Goal: Transaction & Acquisition: Purchase product/service

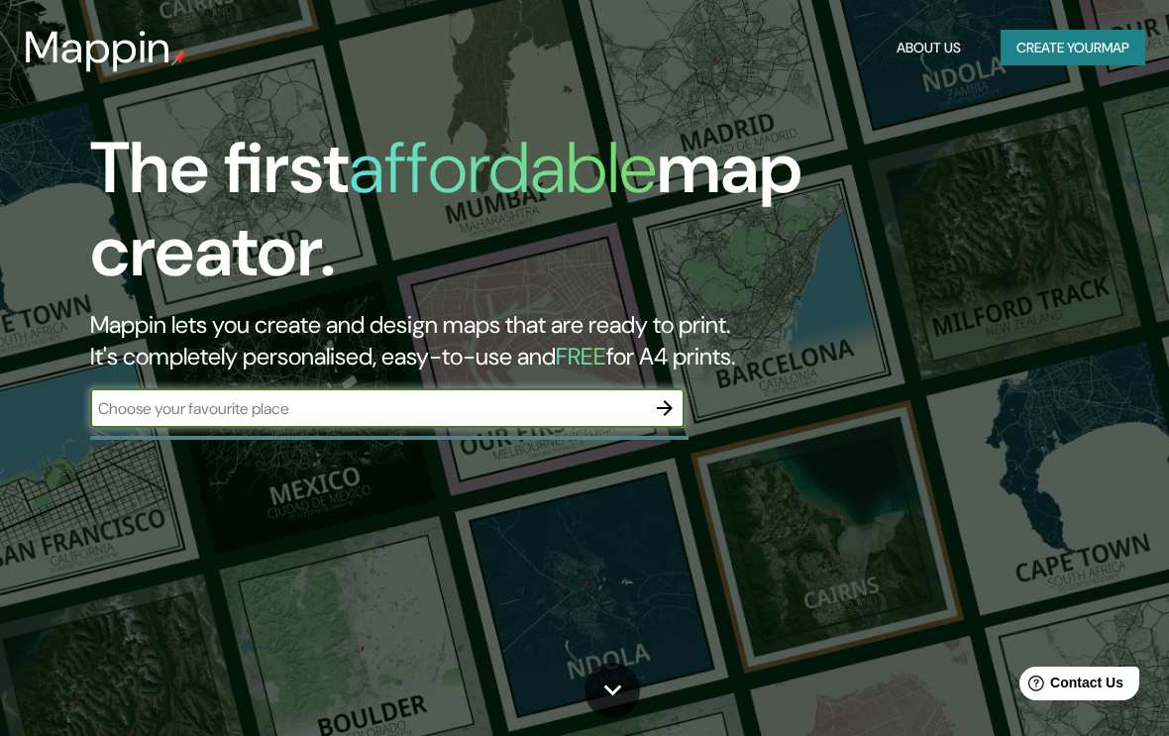
click at [536, 411] on input "text" at bounding box center [367, 408] width 555 height 23
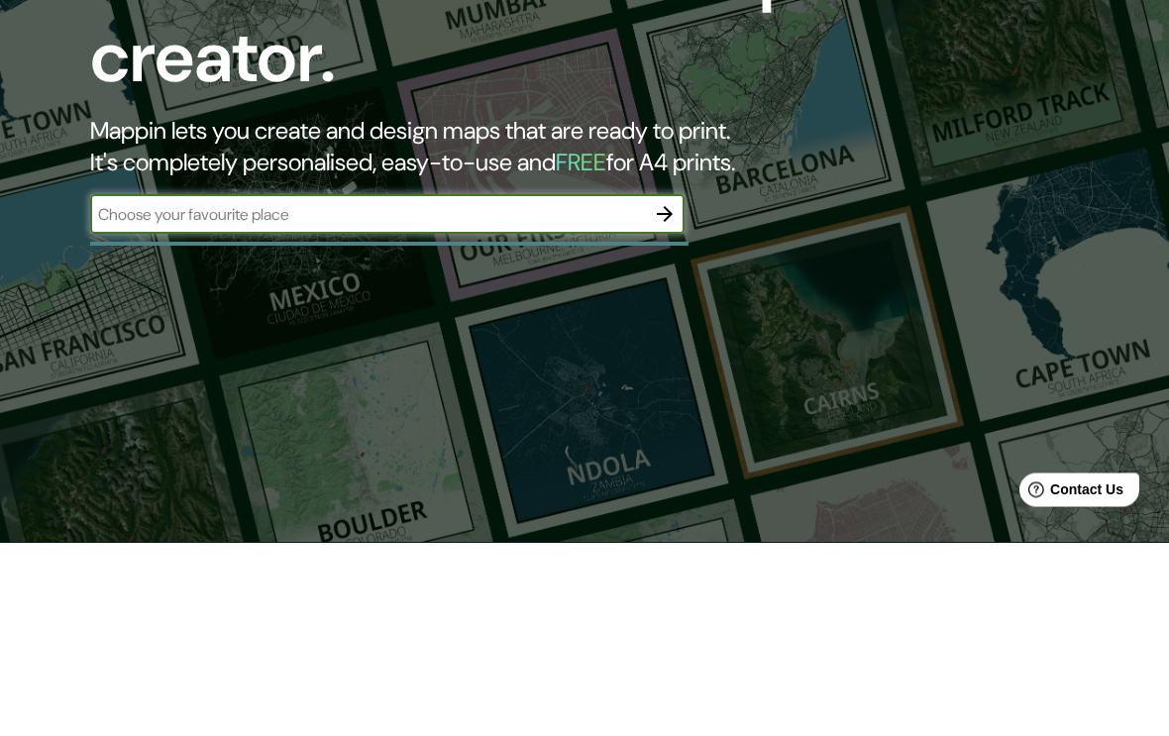
click at [650, 388] on button "button" at bounding box center [665, 408] width 40 height 40
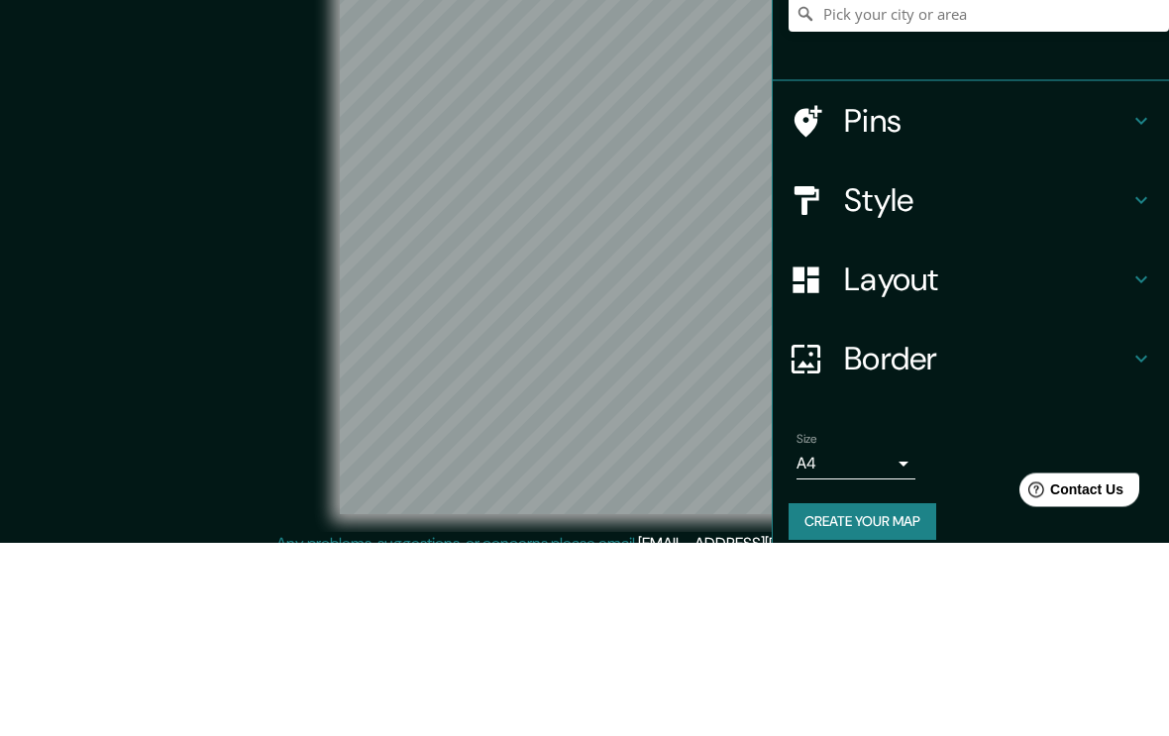
scroll to position [18, 0]
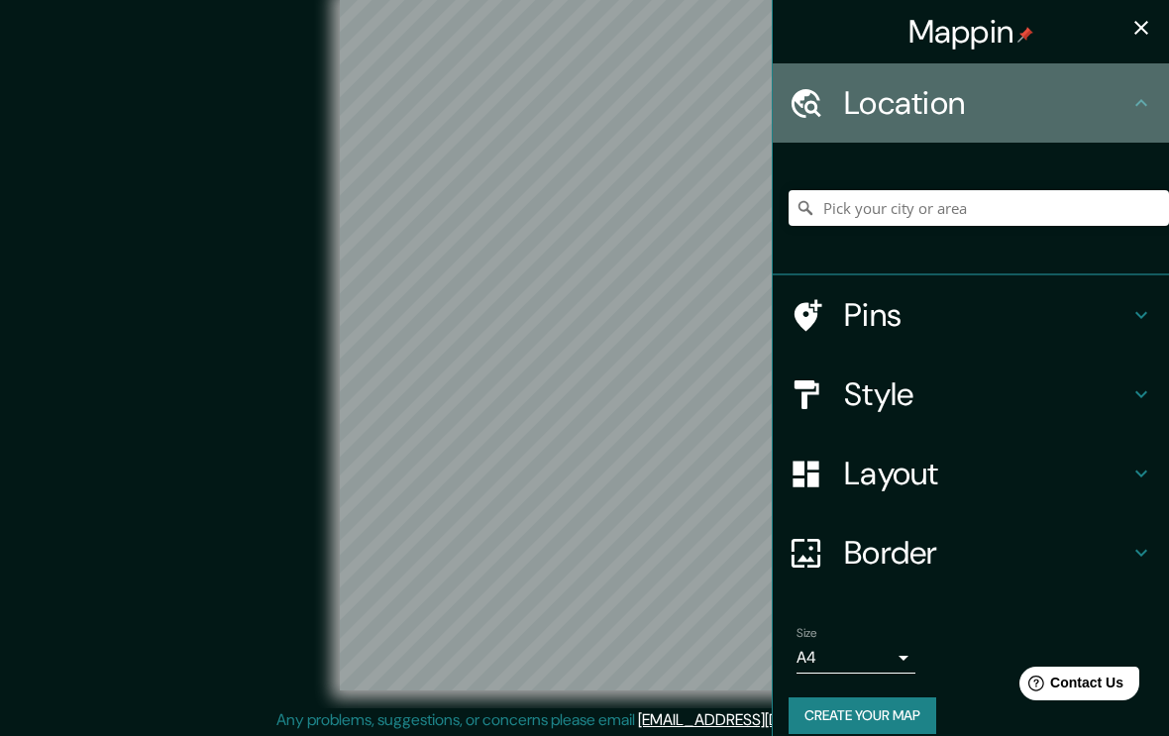
click at [1147, 101] on icon at bounding box center [1141, 103] width 24 height 24
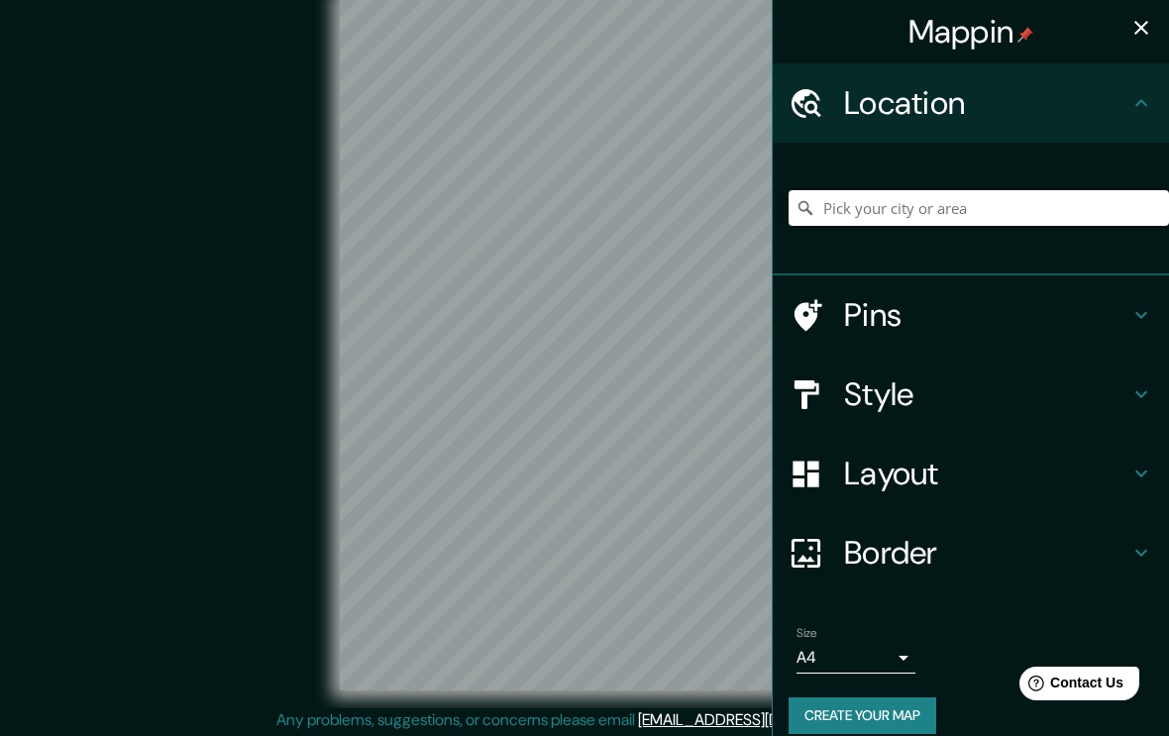
click at [1126, 106] on h4 "Location" at bounding box center [986, 103] width 285 height 40
click at [1143, 95] on icon at bounding box center [1141, 103] width 24 height 24
click at [1038, 206] on input "Pick your city or area" at bounding box center [978, 208] width 380 height 36
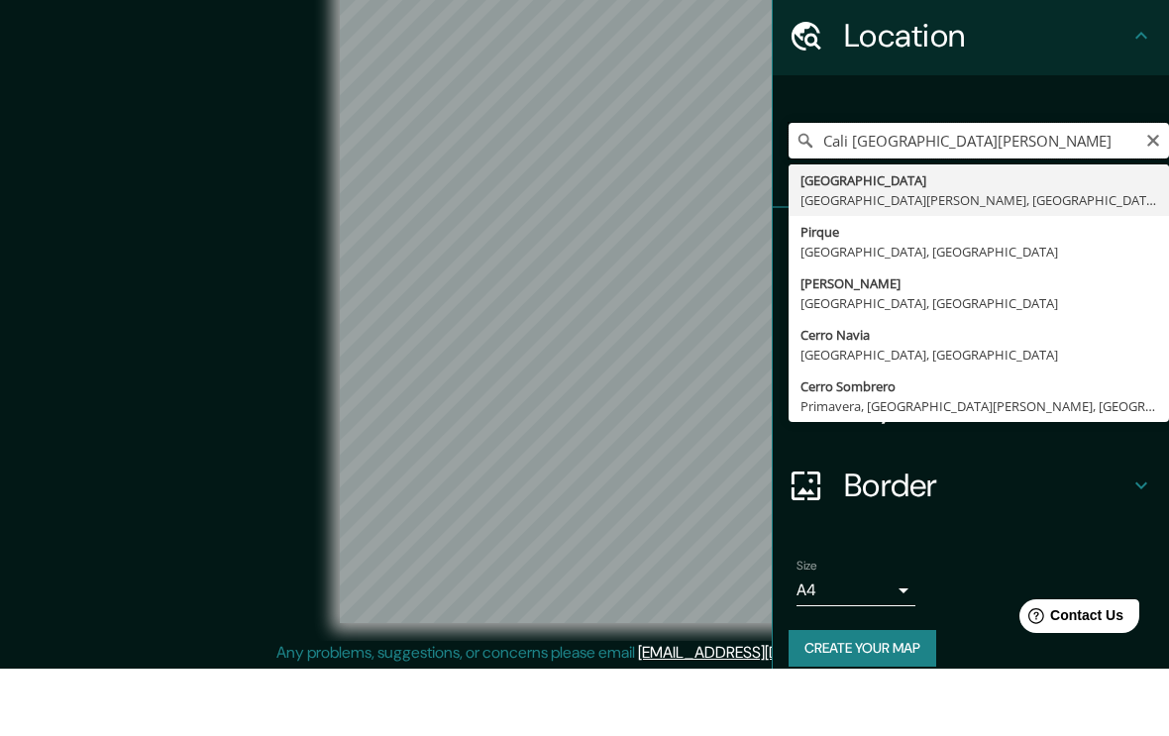
scroll to position [0, 0]
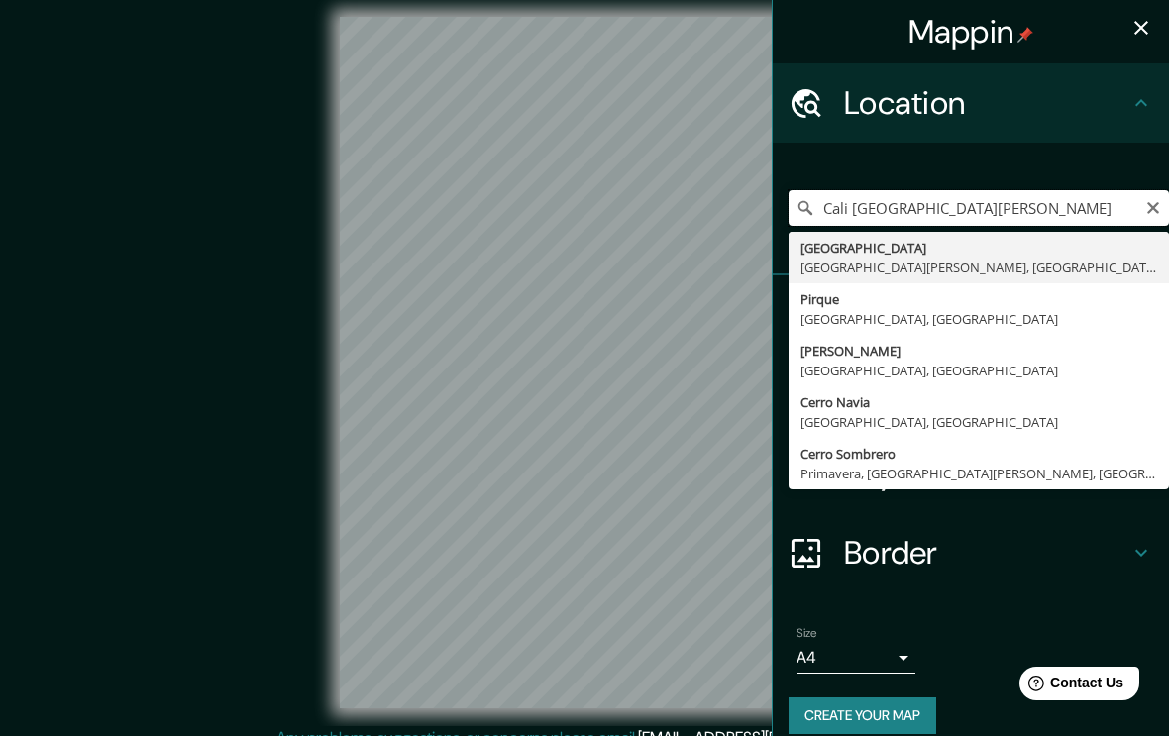
click at [1147, 193] on input "Cali [GEOGRAPHIC_DATA][PERSON_NAME]" at bounding box center [978, 208] width 380 height 36
click at [1020, 202] on input "Cali [GEOGRAPHIC_DATA][PERSON_NAME]" at bounding box center [978, 208] width 380 height 36
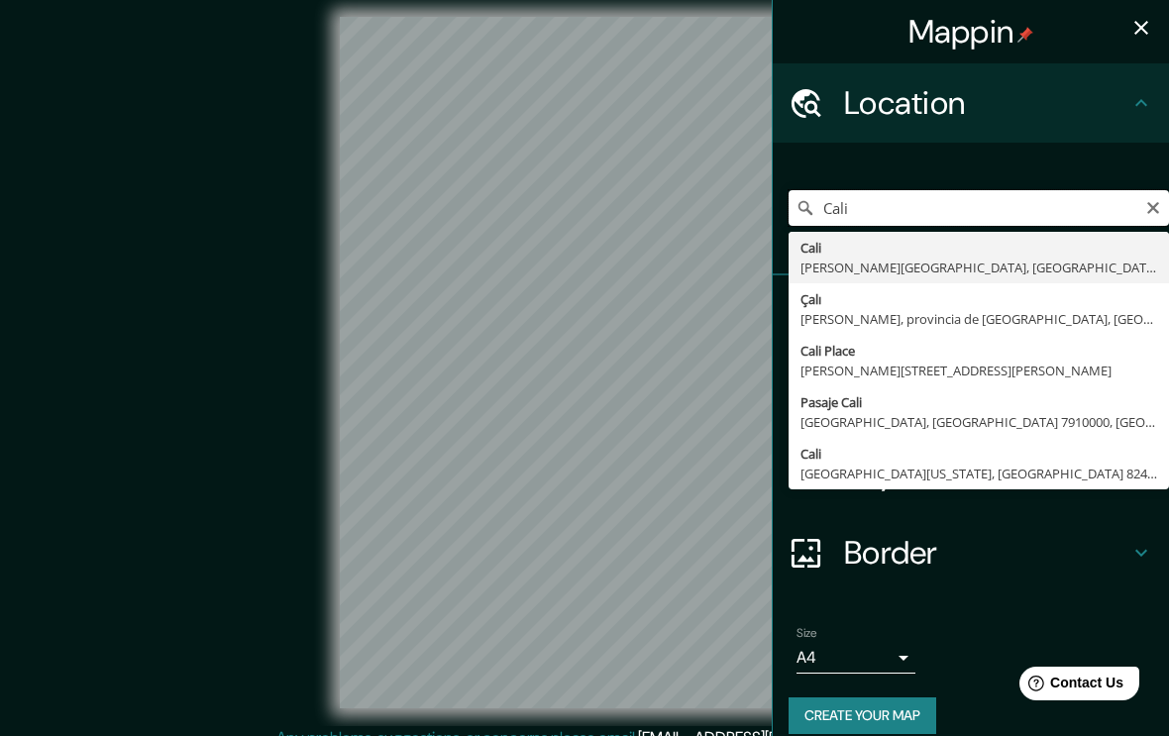
type input "[GEOGRAPHIC_DATA], [PERSON_NAME][GEOGRAPHIC_DATA], [GEOGRAPHIC_DATA]"
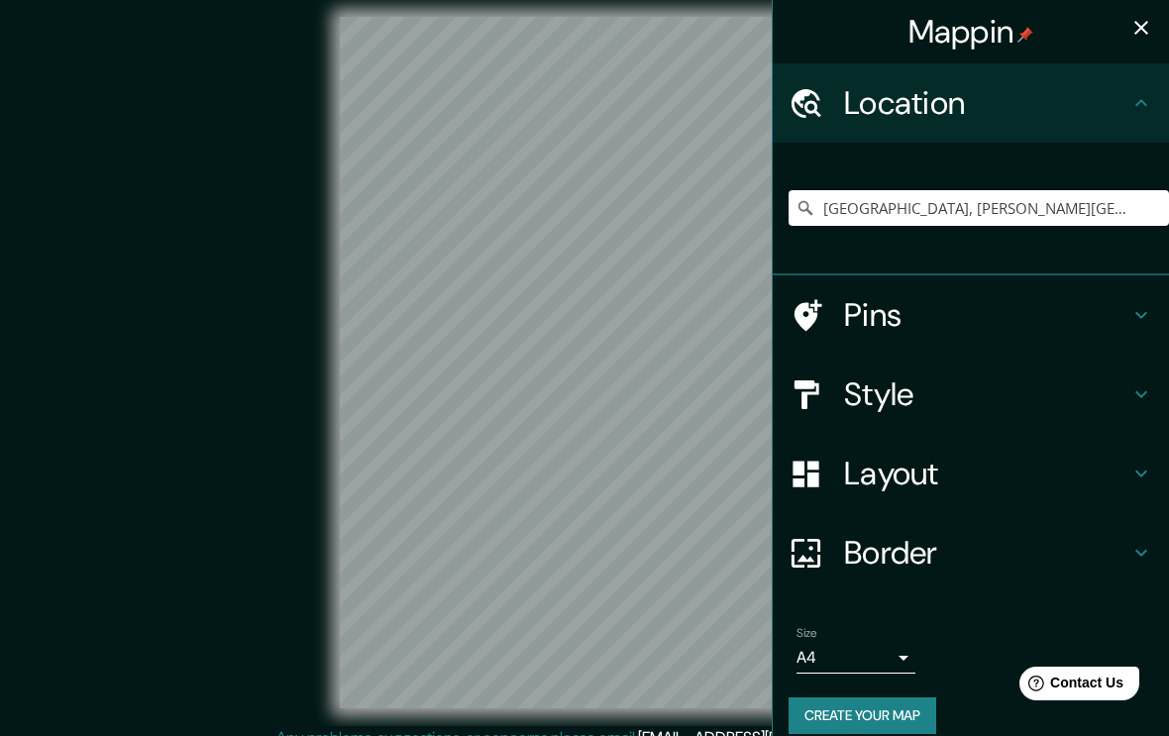
click at [189, 196] on div "© Mapbox © OpenStreetMap Improve this map" at bounding box center [584, 363] width 1052 height 663
click at [1135, 404] on div "Style" at bounding box center [971, 394] width 396 height 79
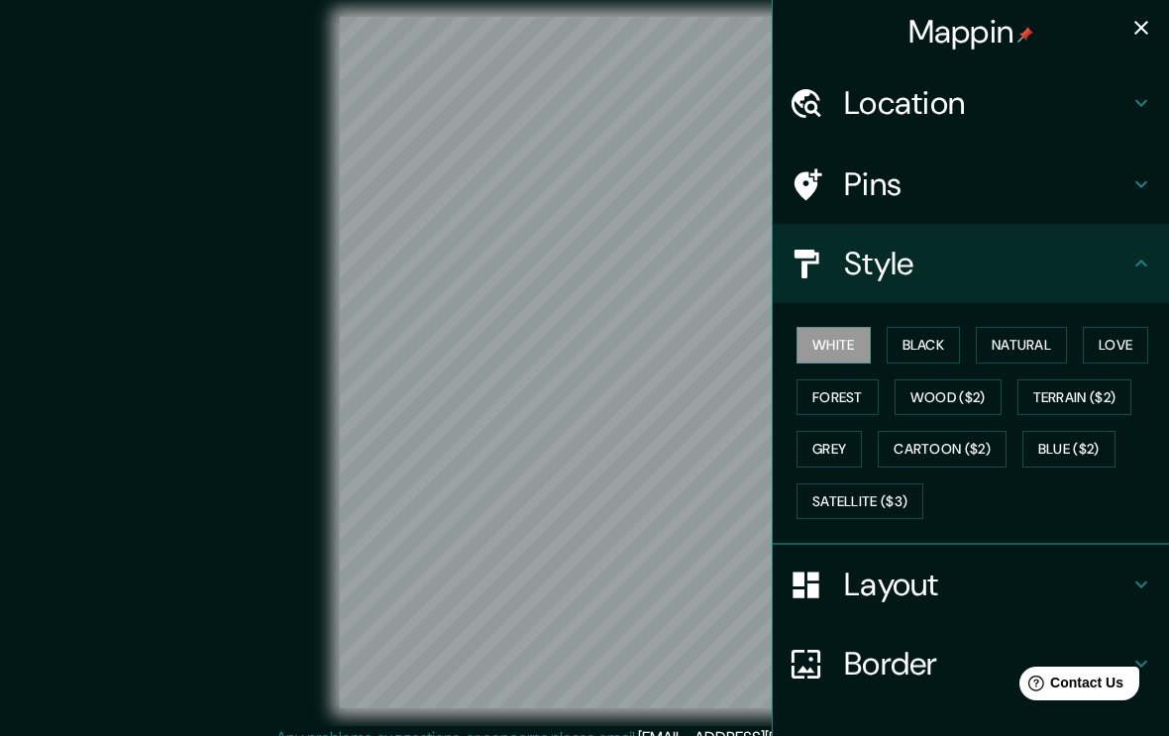
click at [1072, 450] on button "Blue ($2)" at bounding box center [1068, 449] width 93 height 37
click at [1091, 402] on button "Terrain ($2)" at bounding box center [1074, 397] width 115 height 37
click at [963, 455] on button "Cartoon ($2)" at bounding box center [941, 449] width 129 height 37
click at [882, 512] on button "Satellite ($3)" at bounding box center [859, 501] width 127 height 37
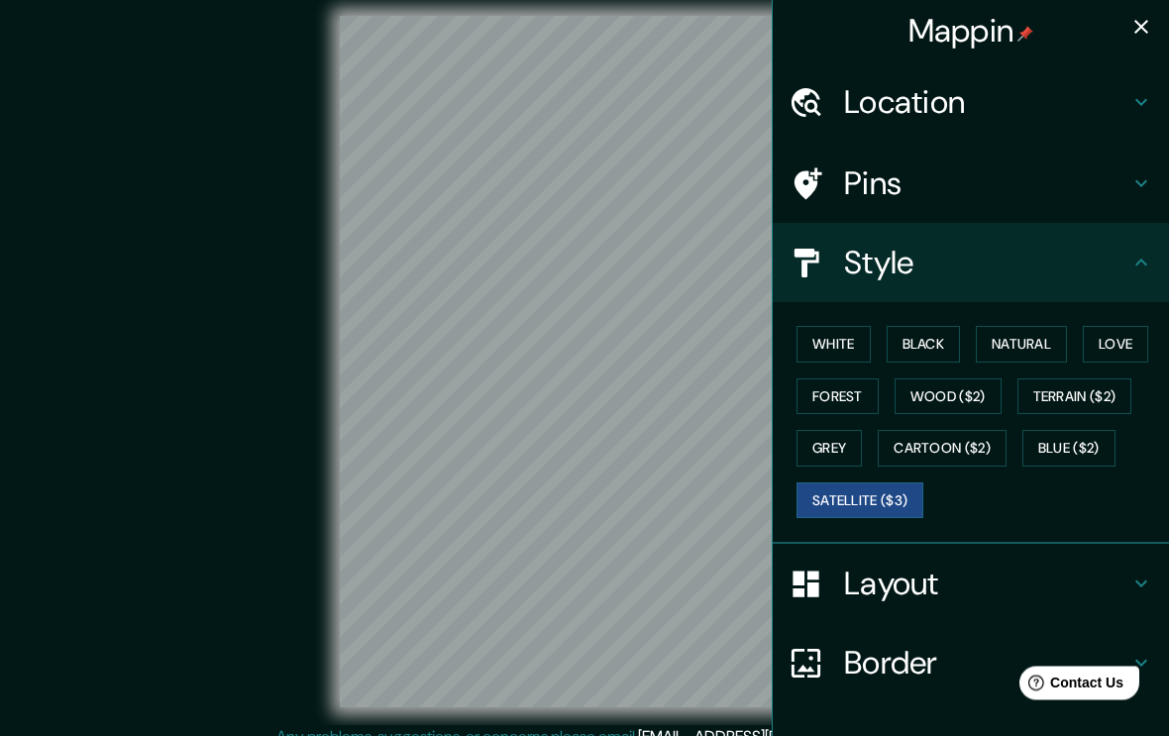
click at [1132, 339] on button "Love" at bounding box center [1114, 345] width 65 height 37
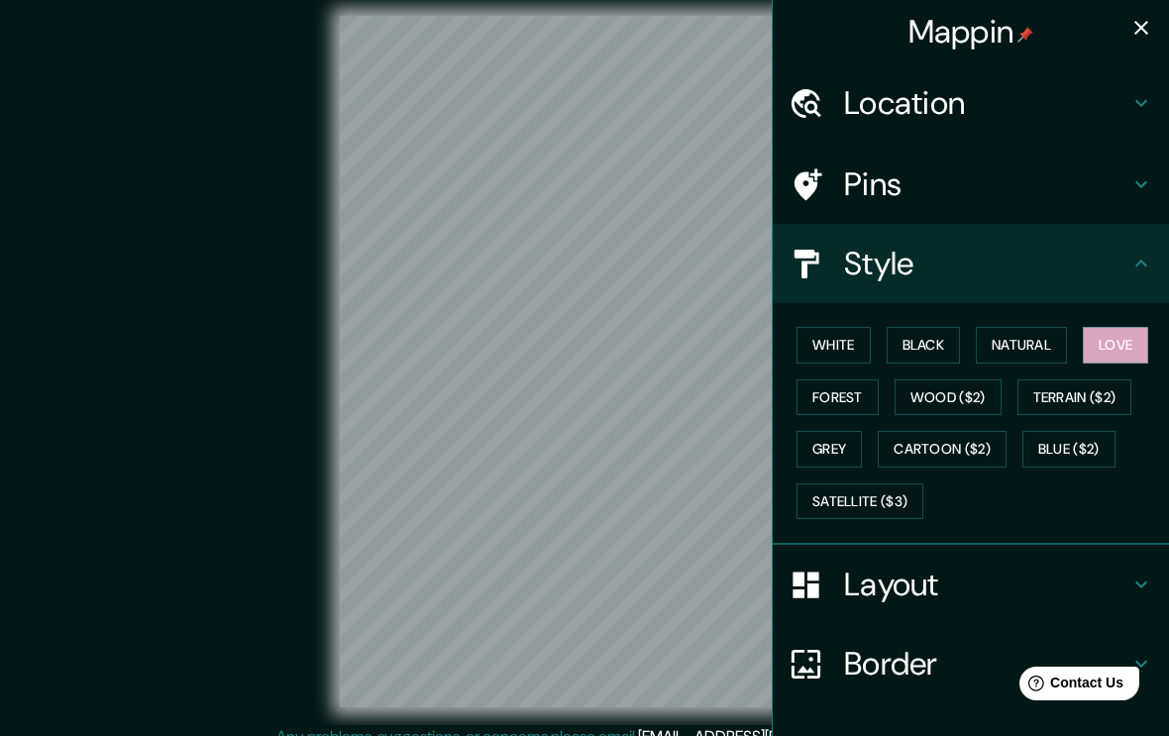
click at [955, 346] on button "Black" at bounding box center [923, 345] width 74 height 37
click at [839, 358] on button "White" at bounding box center [833, 345] width 74 height 37
click at [1101, 344] on button "Love" at bounding box center [1114, 345] width 65 height 37
click at [1115, 352] on button "Love" at bounding box center [1114, 345] width 65 height 37
click at [231, 174] on div "© Mapbox © OpenStreetMap Improve this map" at bounding box center [584, 362] width 1052 height 663
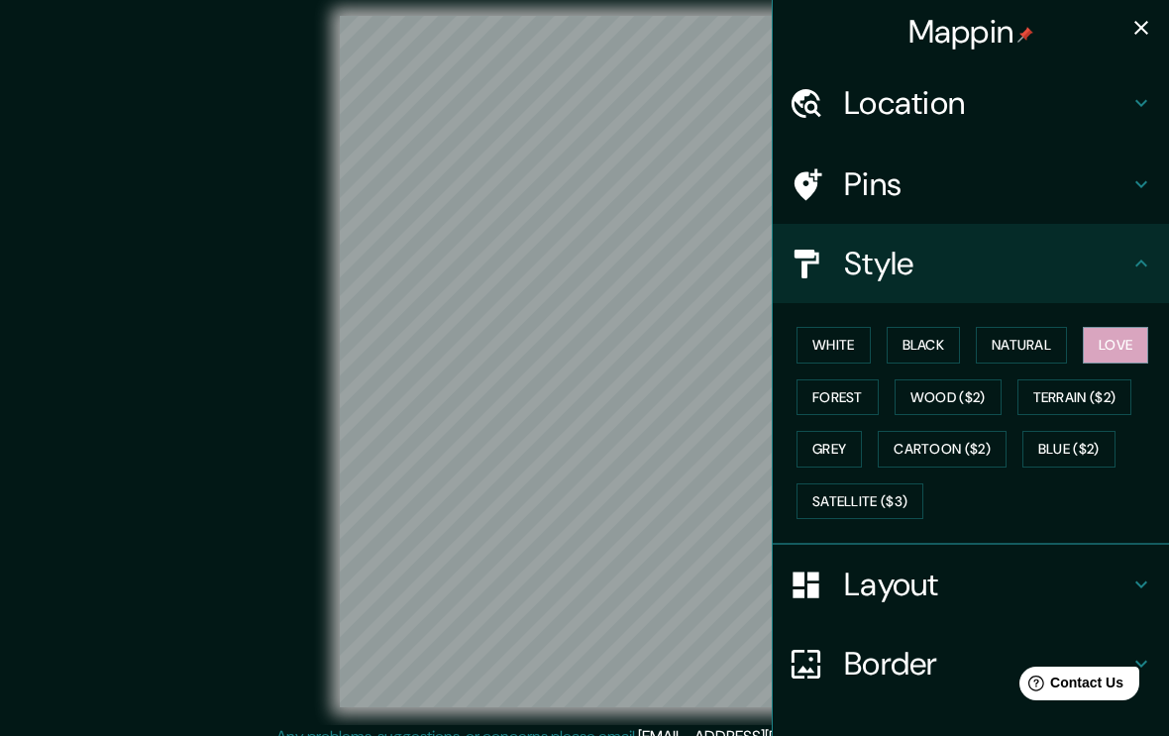
click at [1164, 21] on div "Mappin" at bounding box center [971, 31] width 396 height 63
click at [1144, 24] on icon "button" at bounding box center [1141, 28] width 14 height 14
